Goal: Find specific page/section: Find specific page/section

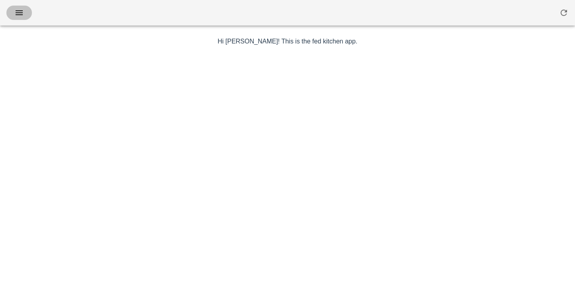
click at [22, 17] on icon "button" at bounding box center [19, 13] width 10 height 10
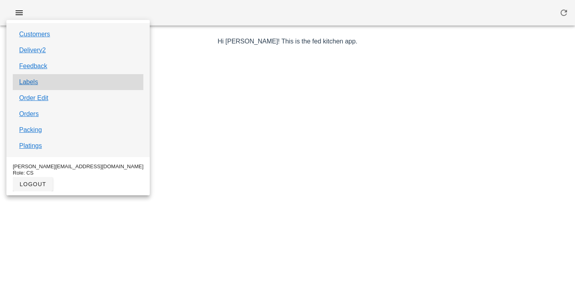
click at [48, 80] on div "Labels" at bounding box center [78, 82] width 131 height 16
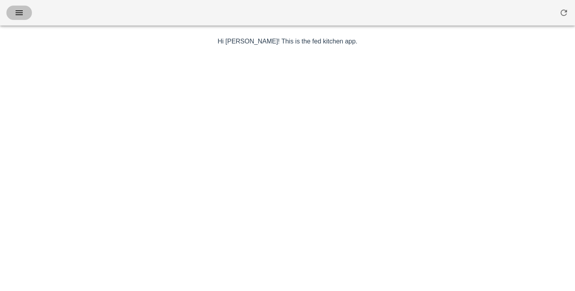
click at [21, 16] on icon "button" at bounding box center [19, 13] width 10 height 10
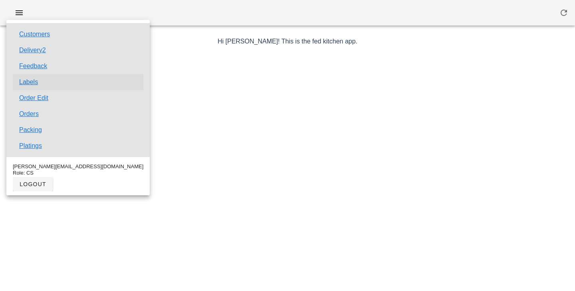
click at [33, 84] on link "Labels" at bounding box center [28, 82] width 19 height 10
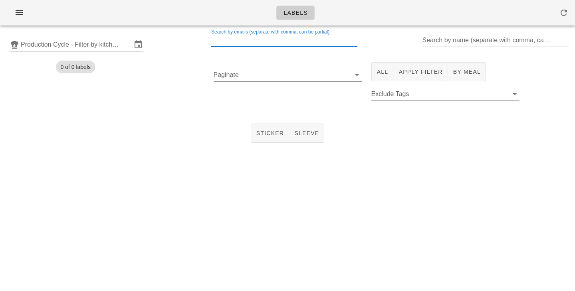
click at [245, 45] on input "Search by emails (separate with comma, can be partial)" at bounding box center [283, 40] width 145 height 13
click at [117, 46] on input "Production Cycle - Filter by kitchen production schedules" at bounding box center [76, 44] width 111 height 13
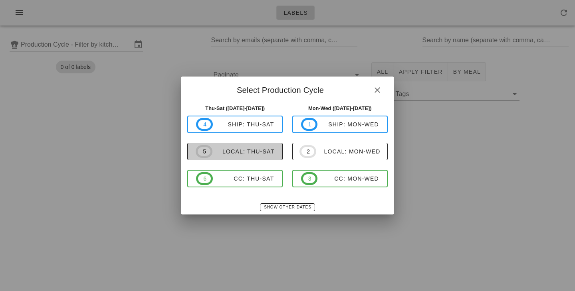
click at [237, 154] on div "local: Thu-Sat" at bounding box center [243, 151] width 62 height 6
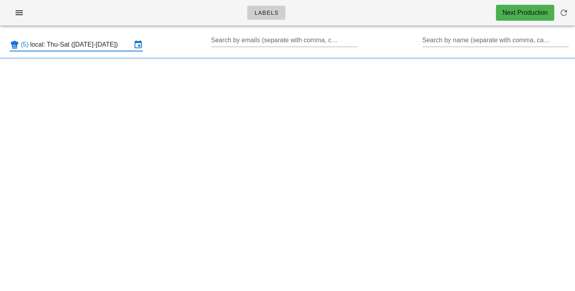
click at [122, 48] on input "local: Thu-Sat ([DATE]-[DATE])" at bounding box center [80, 44] width 101 height 13
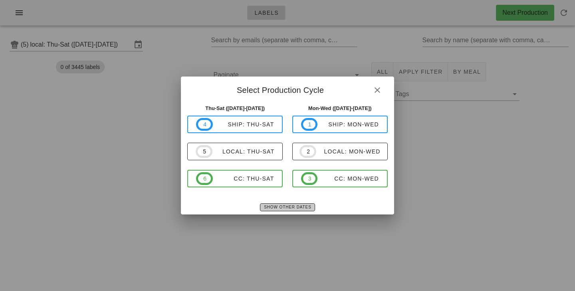
click at [281, 210] on span "Show Other Dates" at bounding box center [286, 207] width 47 height 4
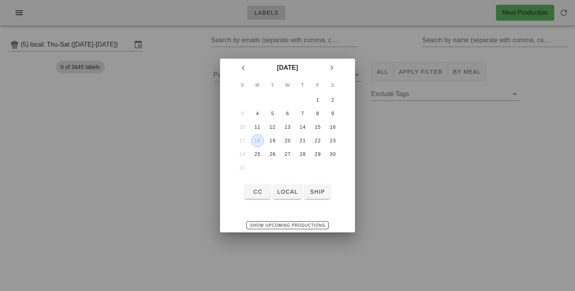
click at [257, 143] on div "18" at bounding box center [257, 141] width 12 height 6
click at [283, 186] on button "local" at bounding box center [287, 192] width 28 height 14
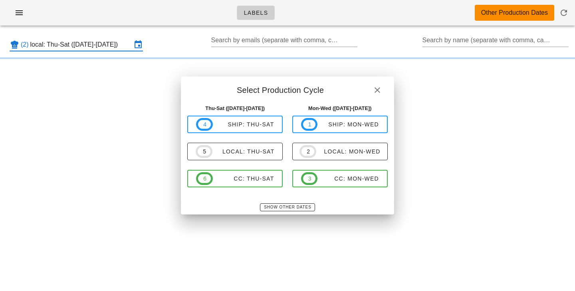
type input "local: Mon-Wed ([DATE]-[DATE])"
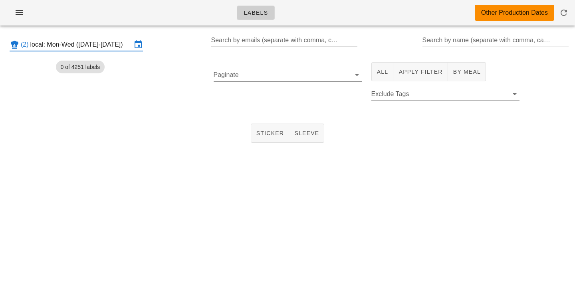
click at [279, 42] on input "Search by emails (separate with comma, can be partial)" at bounding box center [283, 40] width 145 height 13
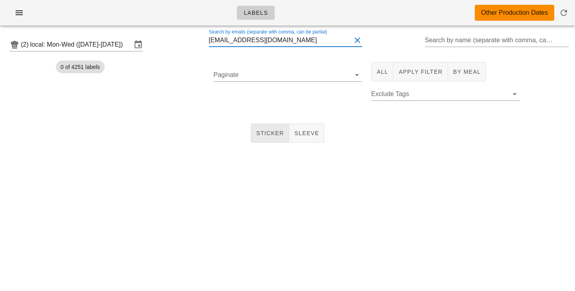
type input "[EMAIL_ADDRESS][DOMAIN_NAME]"
click at [271, 135] on span "Sticker" at bounding box center [270, 133] width 28 height 6
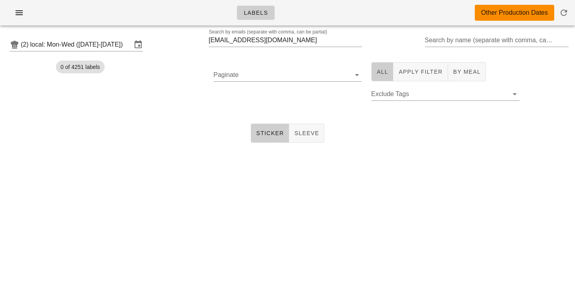
click at [383, 76] on button "All" at bounding box center [382, 71] width 22 height 19
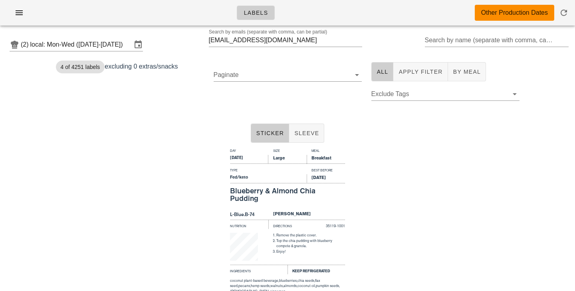
click at [177, 121] on div "Sticker Sleeve" at bounding box center [287, 134] width 575 height 26
click at [21, 18] on button "button" at bounding box center [19, 13] width 26 height 14
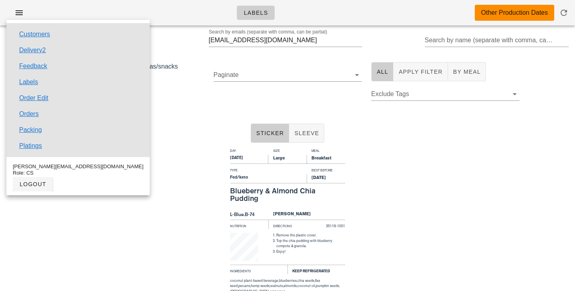
click at [153, 154] on div "Day Size Meal [DATE] Large Breakfast Type Best Before Fed/keto [DATE] Blueberry…" at bounding box center [287, 242] width 575 height 192
